Goal: Task Accomplishment & Management: Manage account settings

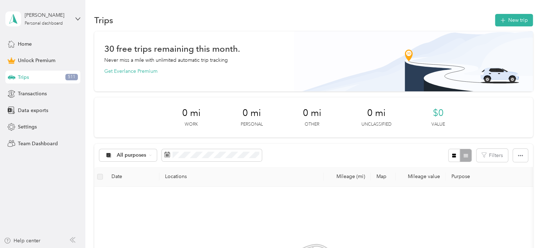
click at [65, 75] on div "Trips 511" at bounding box center [42, 77] width 75 height 13
click at [20, 74] on span "Trips" at bounding box center [23, 77] width 11 height 7
